Goal: Check status: Check status

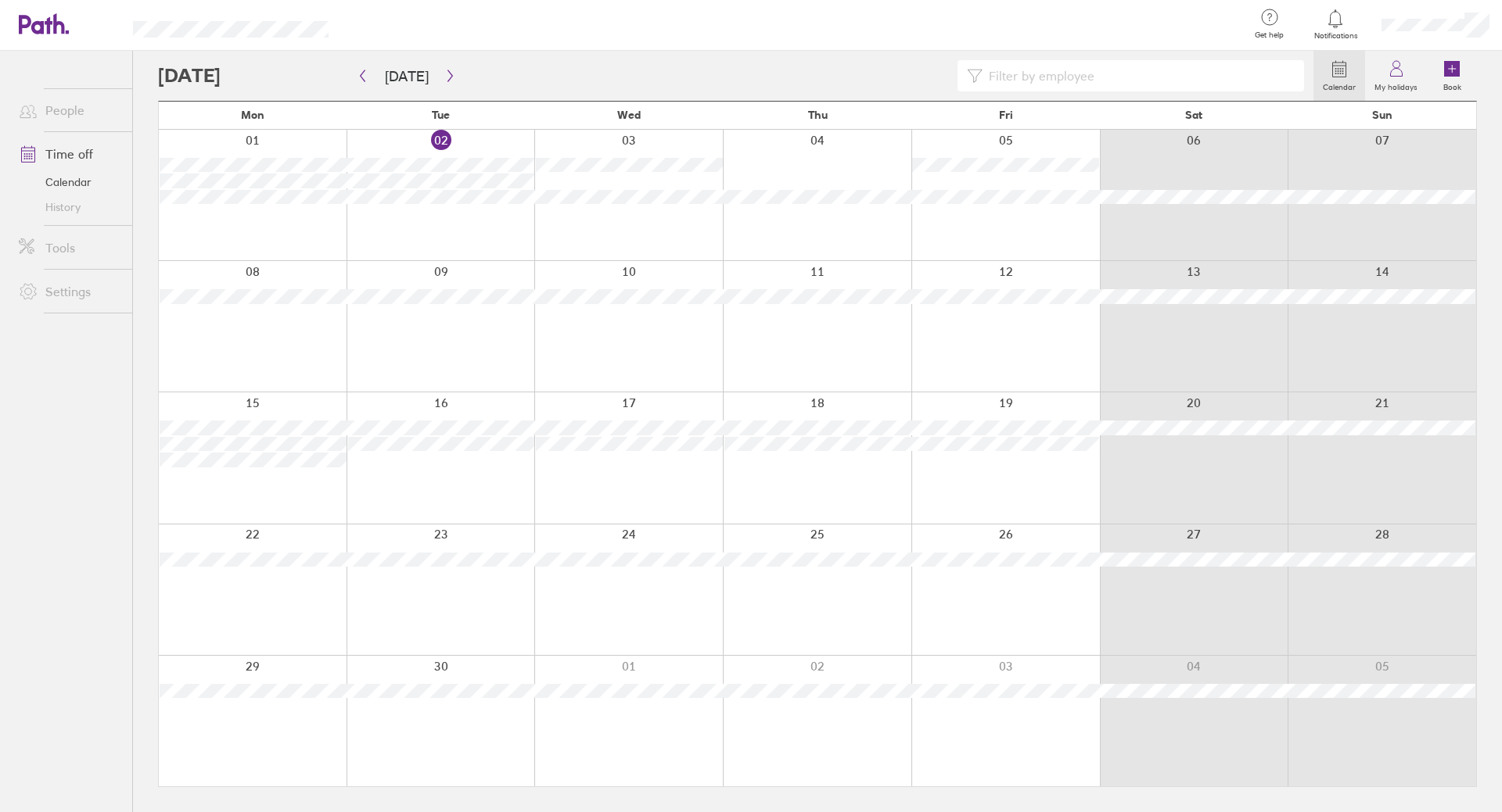
click at [85, 147] on link "Time off" at bounding box center [69, 154] width 126 height 31
click at [286, 318] on div at bounding box center [252, 326] width 188 height 131
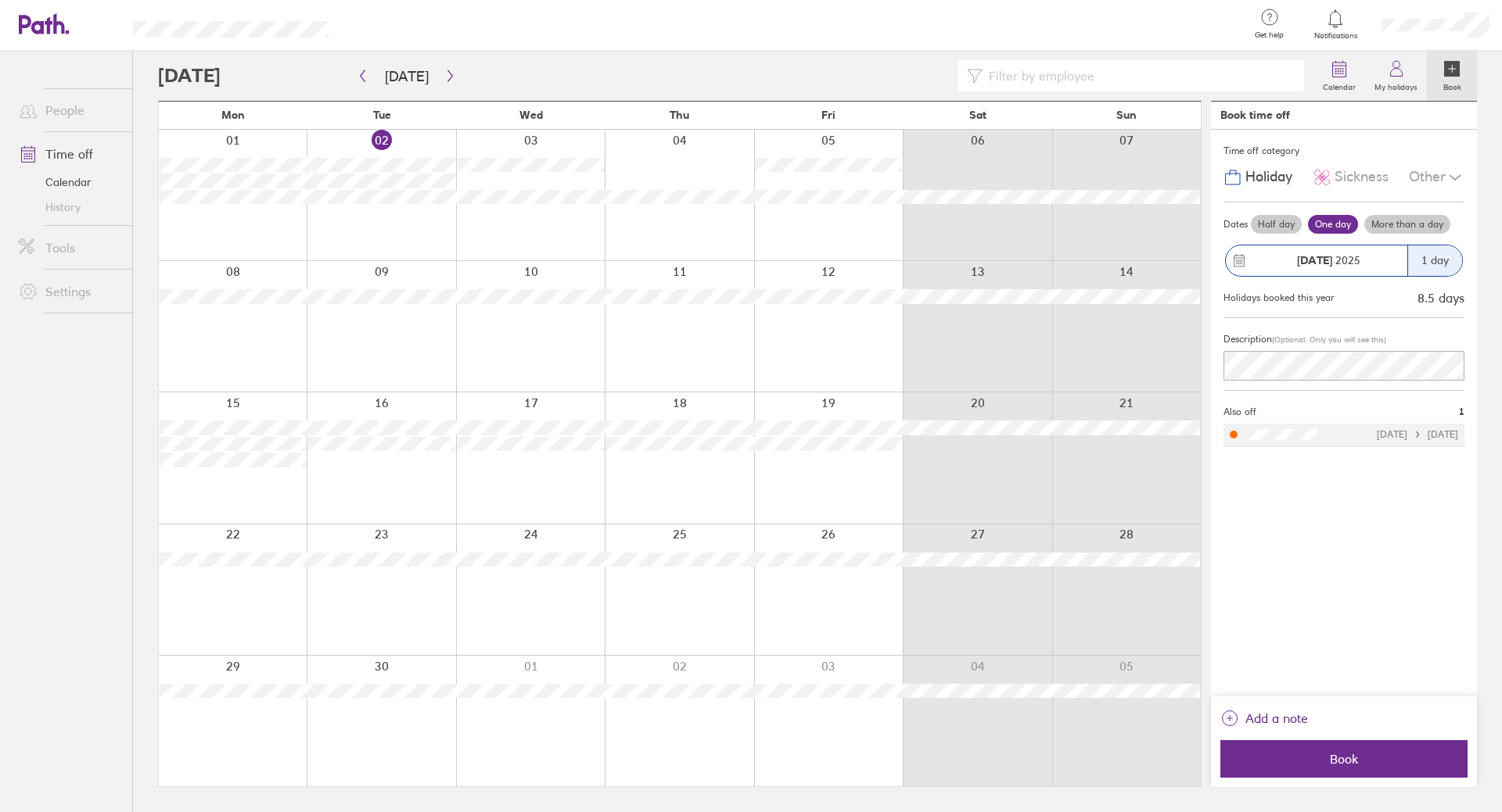
click at [1454, 179] on icon at bounding box center [1455, 177] width 11 height 4
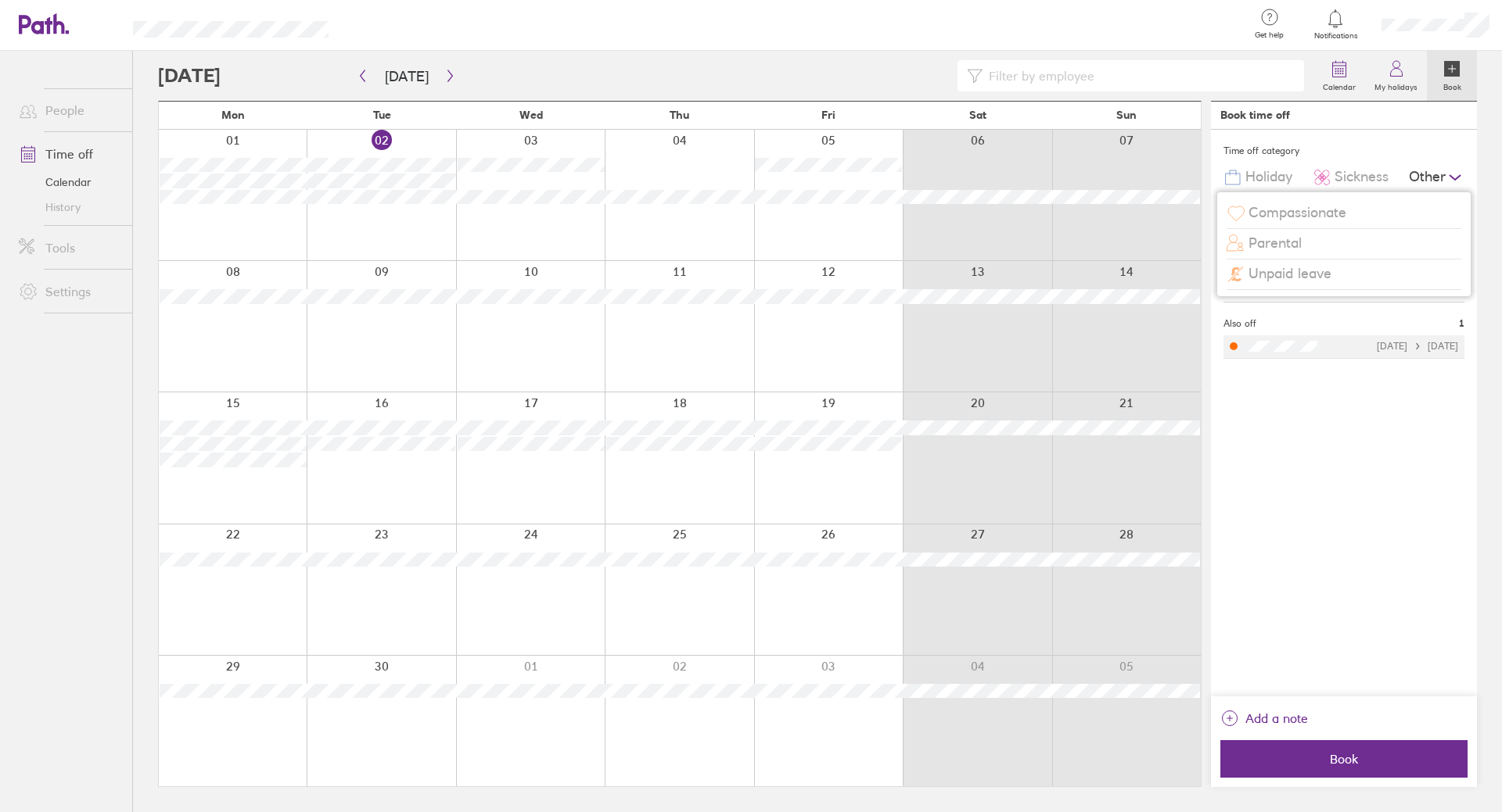
click at [1460, 144] on div "Time off category" at bounding box center [1343, 151] width 241 height 23
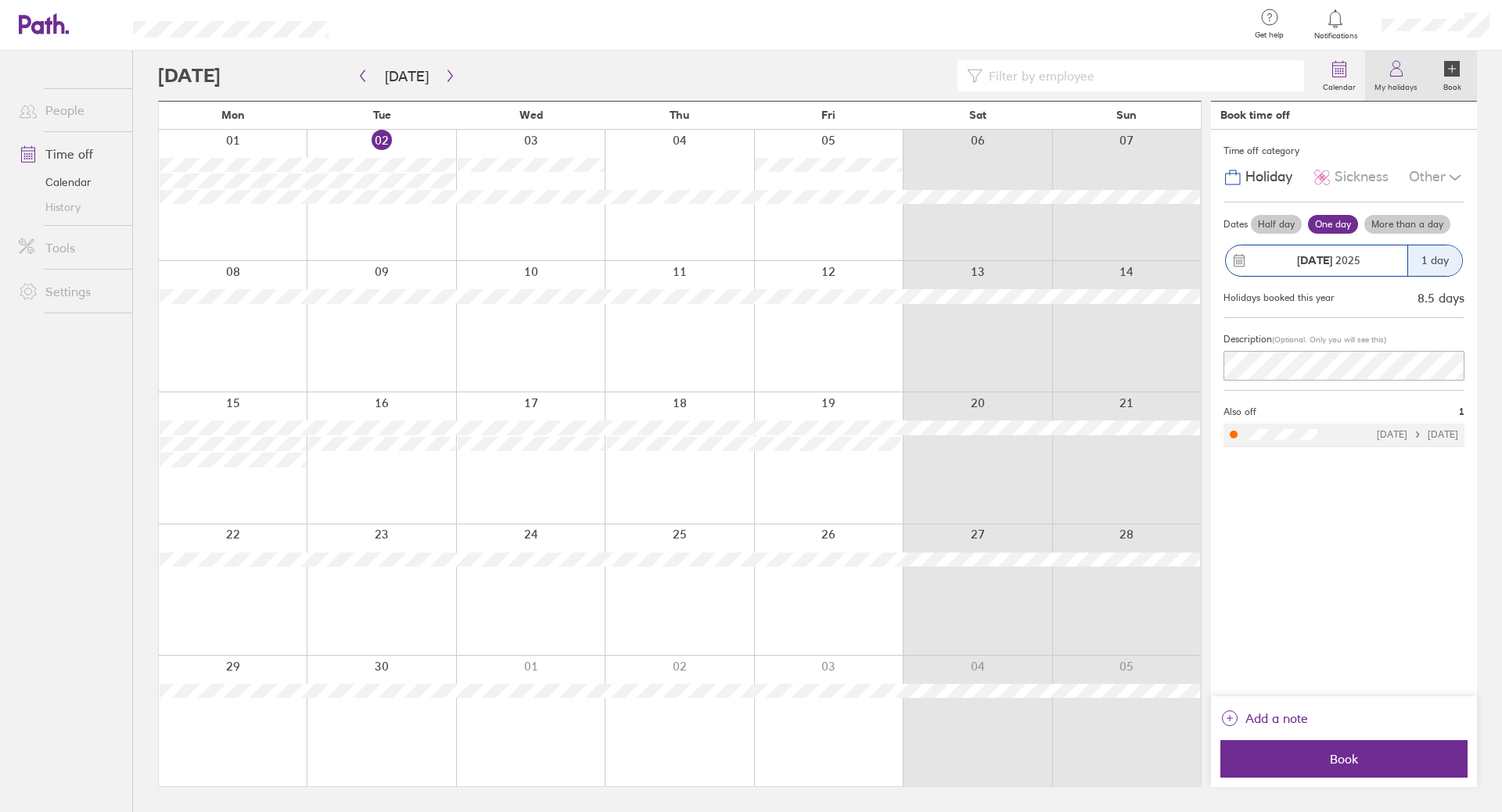
click at [1405, 66] on icon at bounding box center [1395, 68] width 19 height 19
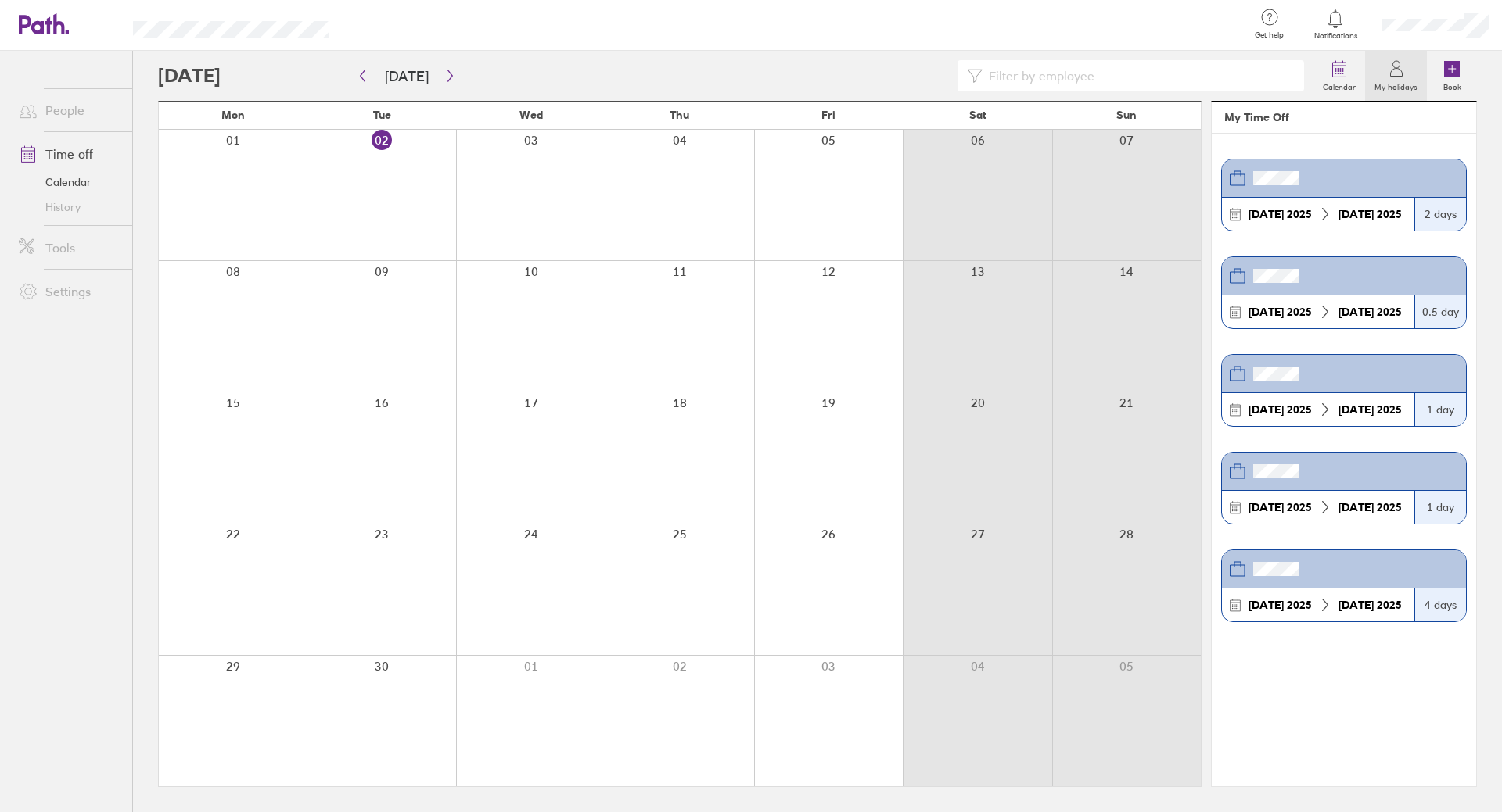
click at [1458, 38] on div at bounding box center [1435, 25] width 133 height 50
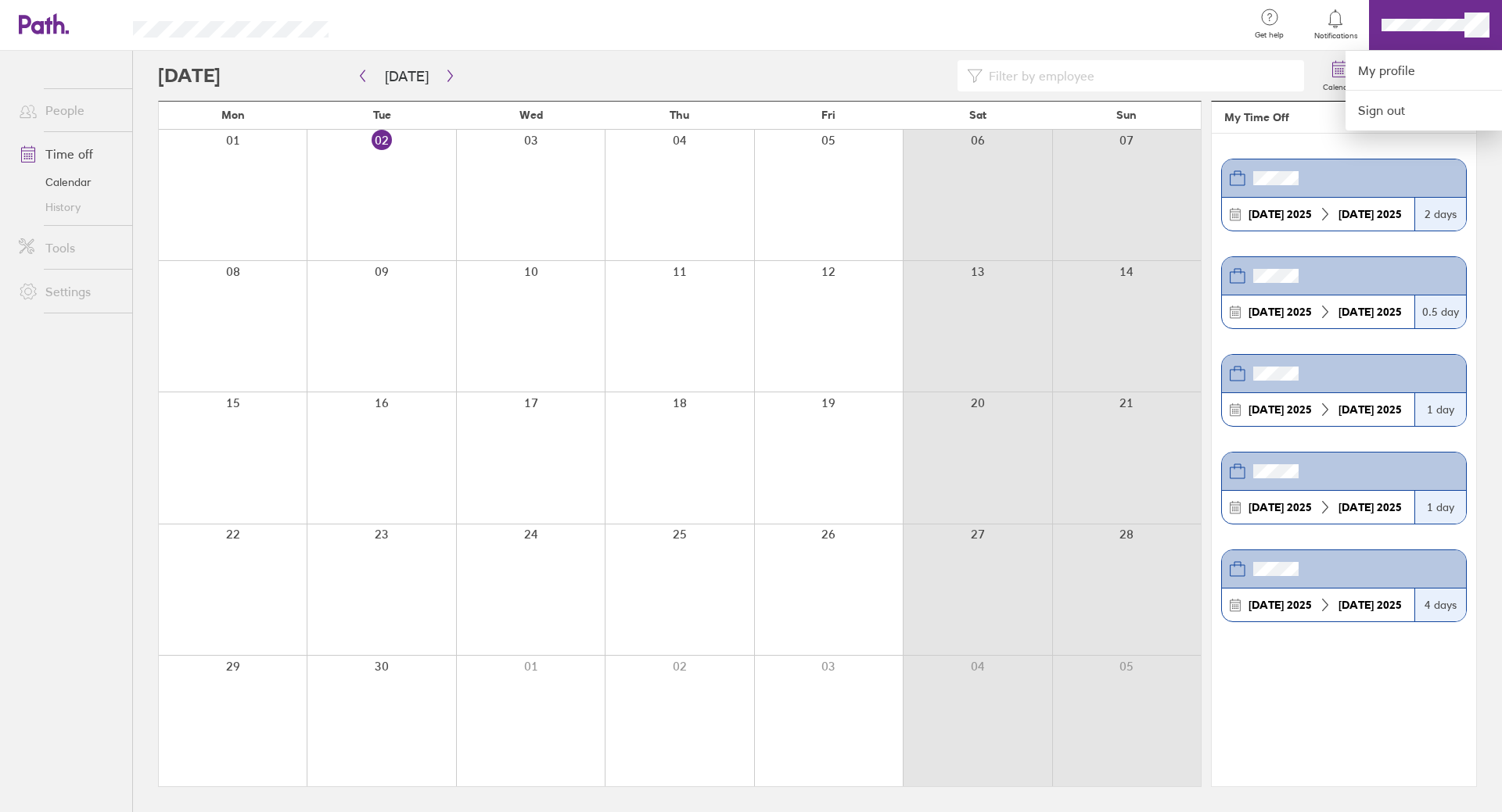
click at [1305, 120] on div at bounding box center [751, 406] width 1502 height 812
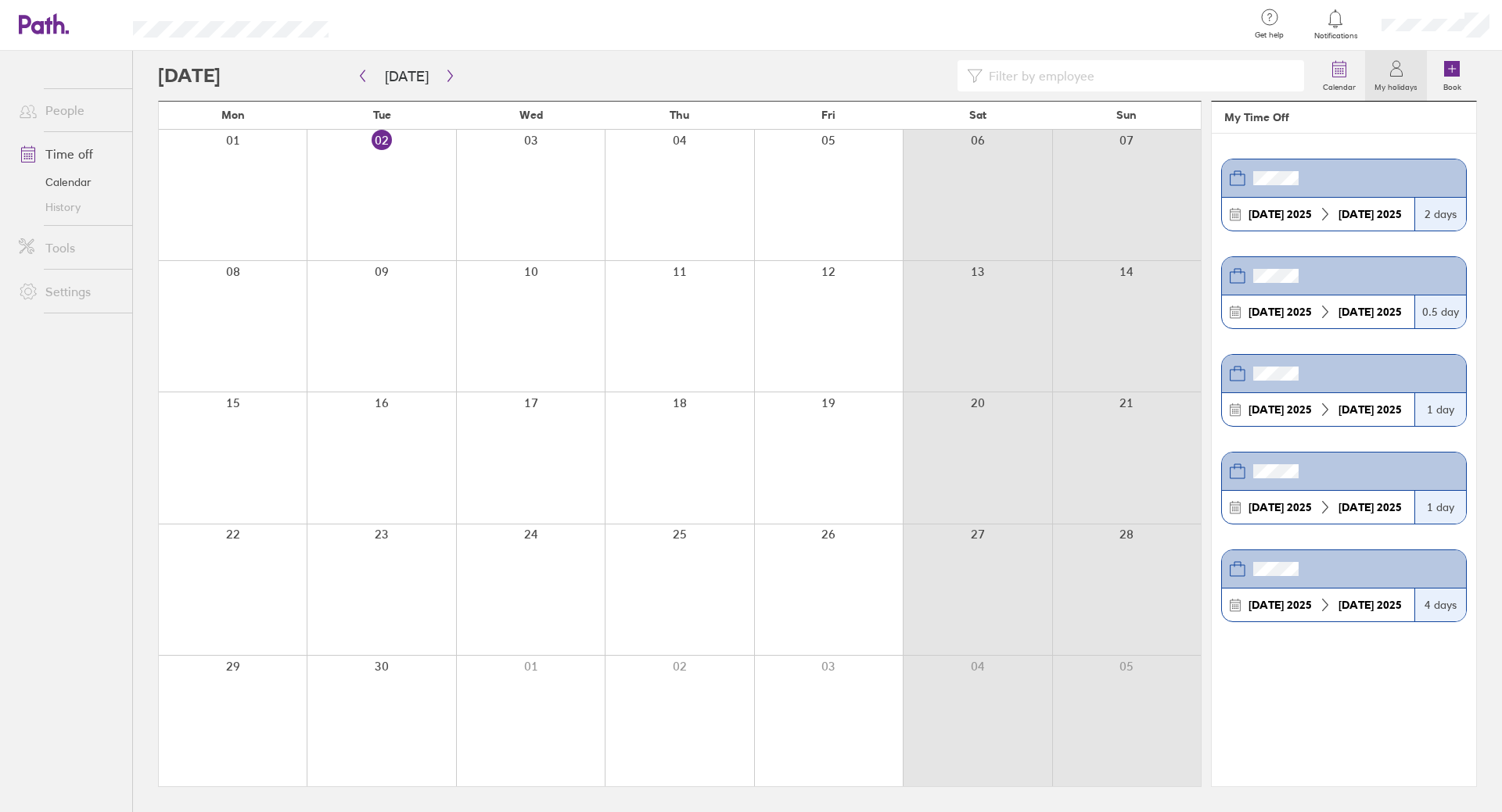
click at [1459, 36] on div at bounding box center [1435, 25] width 133 height 50
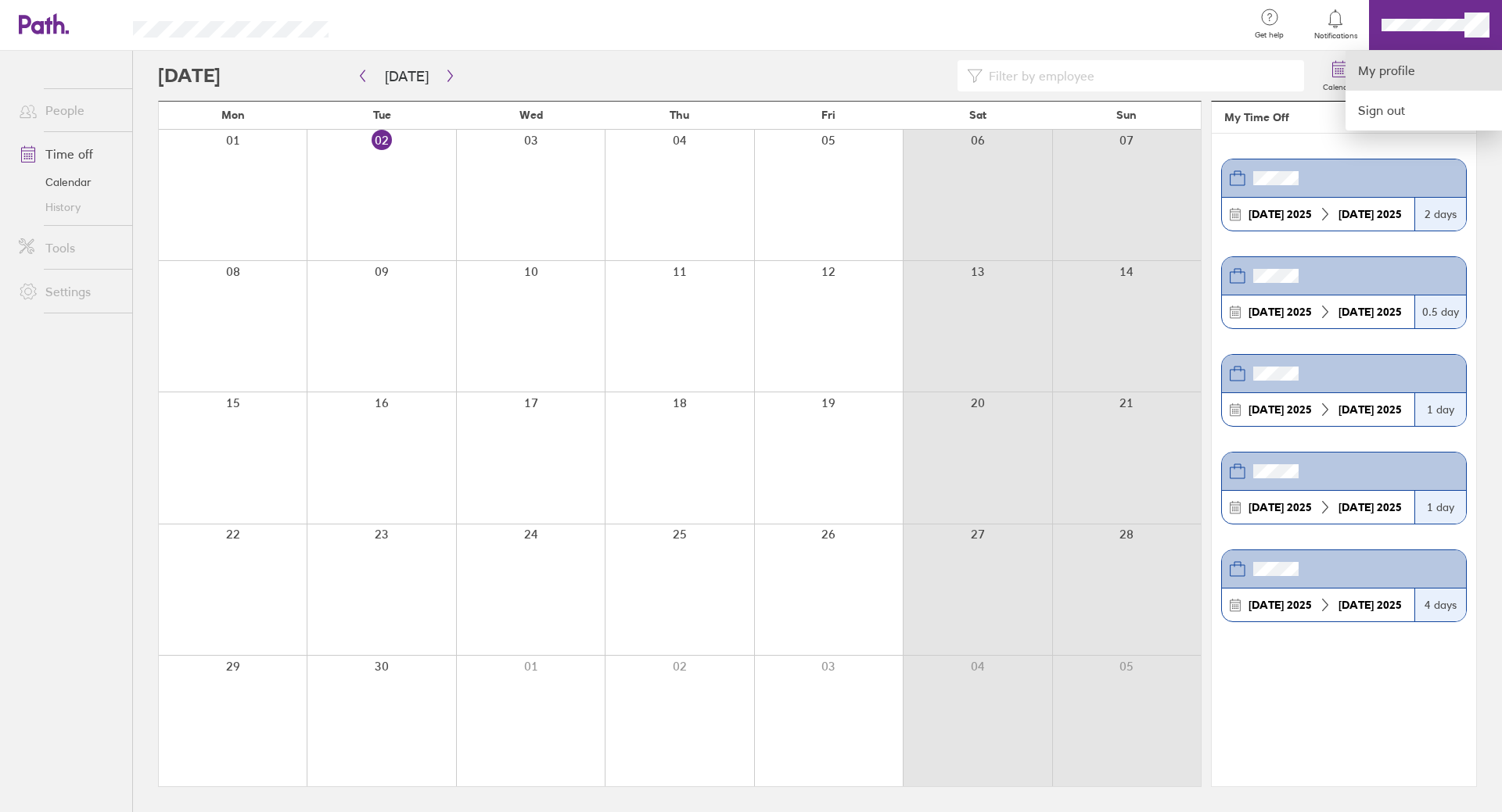
click at [1414, 77] on link "My profile" at bounding box center [1424, 70] width 156 height 40
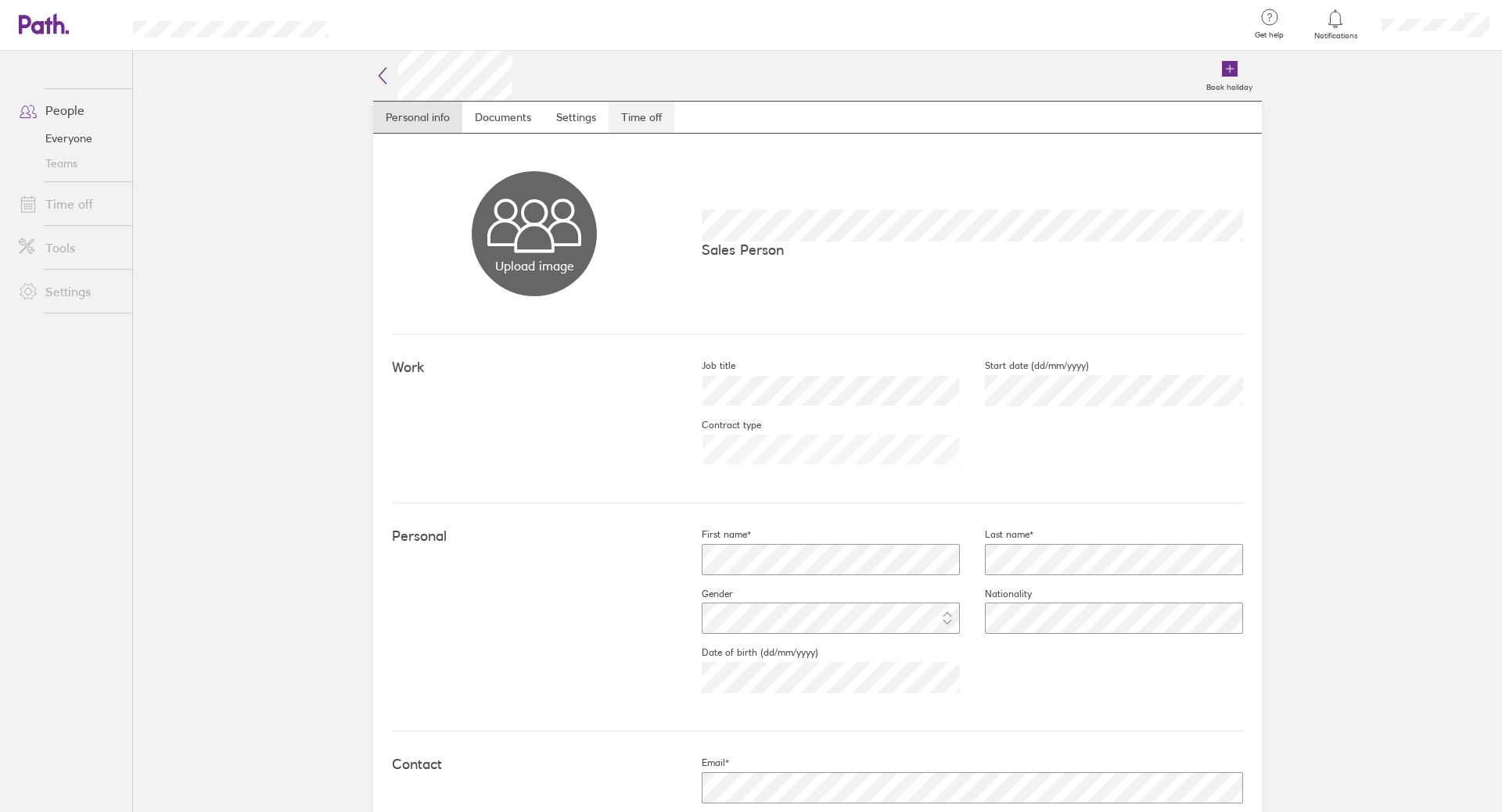
click at [638, 115] on link "Time off" at bounding box center [642, 116] width 66 height 31
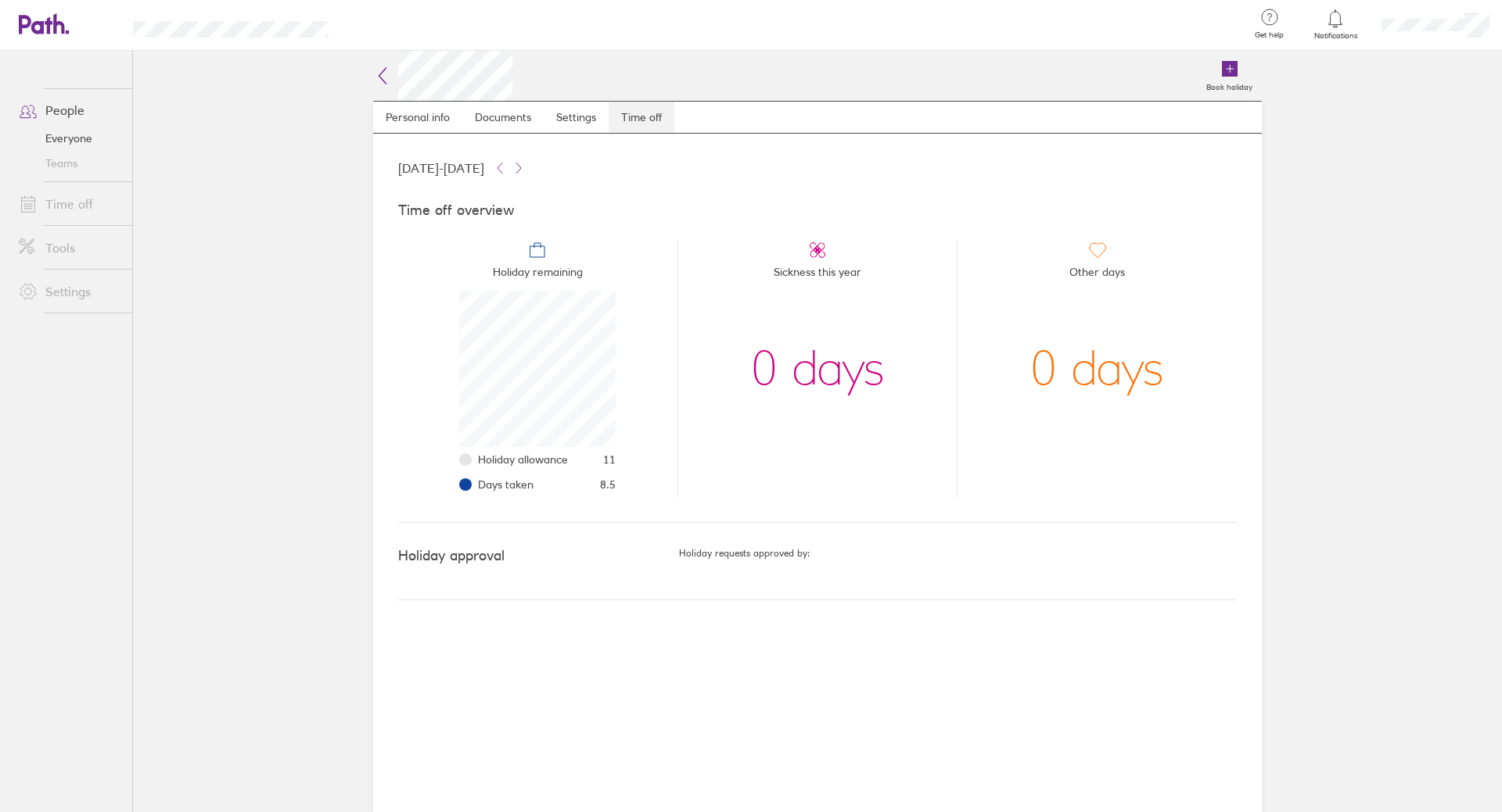
scroll to position [156, 156]
click at [522, 273] on span "Holiday remaining" at bounding box center [537, 275] width 90 height 31
click at [538, 258] on icon at bounding box center [537, 250] width 19 height 19
click at [610, 479] on span "8.5" at bounding box center [608, 485] width 16 height 12
